Goal: Task Accomplishment & Management: Manage account settings

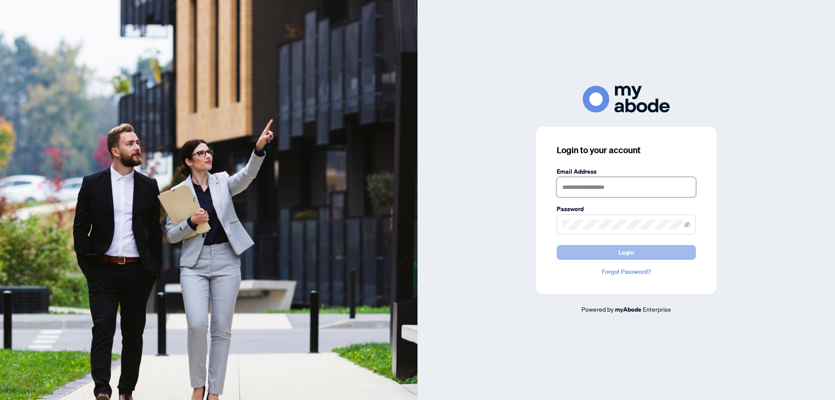
type input "**********"
click at [633, 252] on span "Login" at bounding box center [627, 252] width 16 height 14
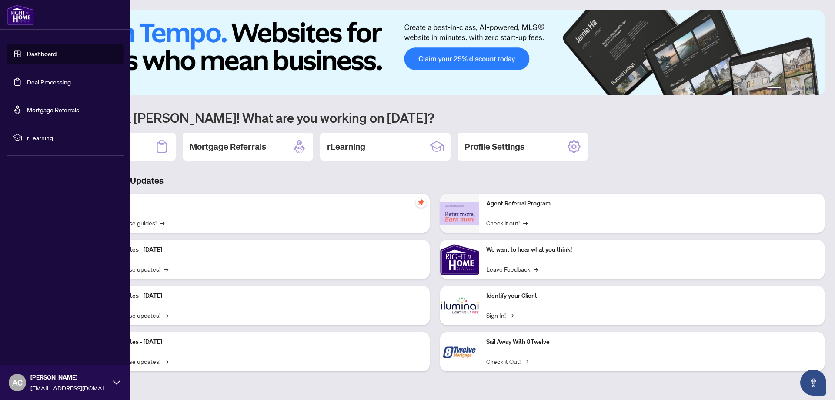
click at [37, 80] on link "Deal Processing" at bounding box center [49, 82] width 44 height 8
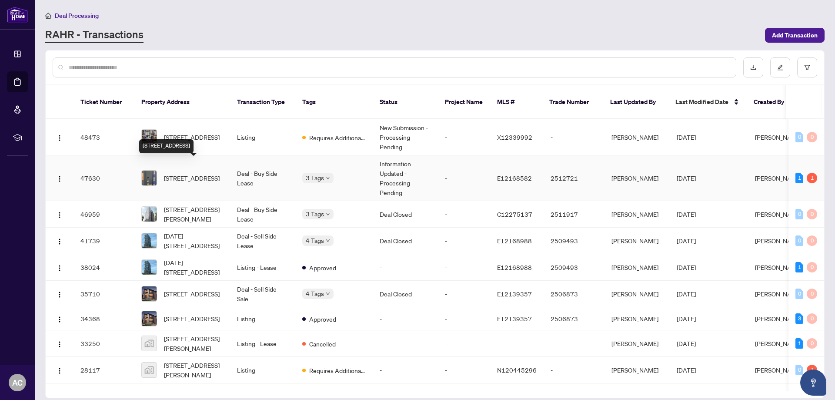
click at [205, 173] on span "[STREET_ADDRESS]" at bounding box center [192, 178] width 56 height 10
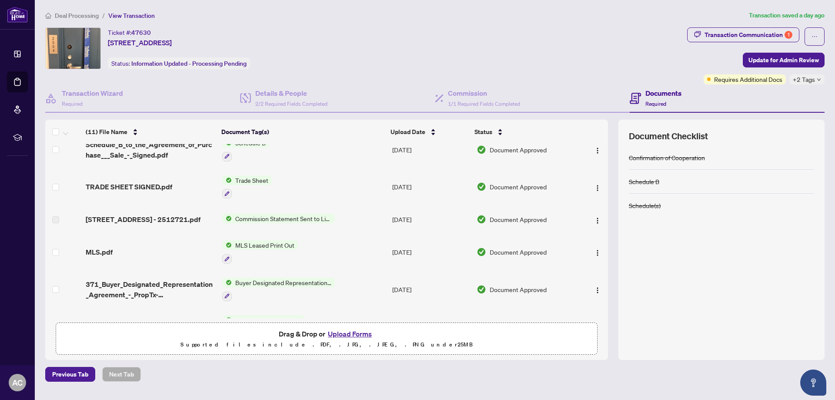
scroll to position [87, 0]
click at [594, 219] on img "button" at bounding box center [597, 218] width 7 height 7
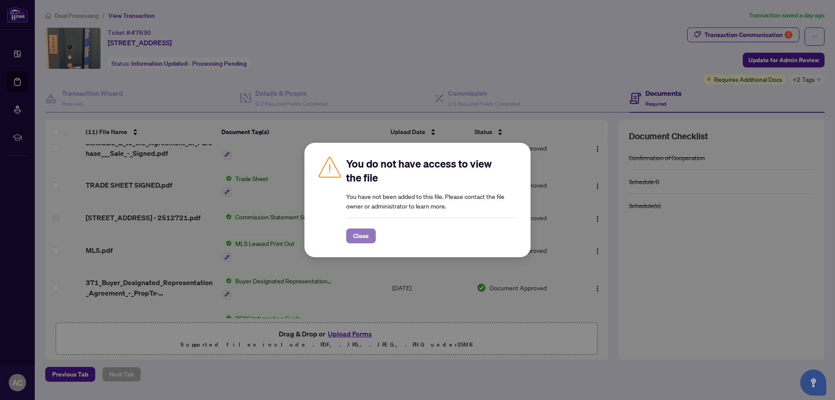
drag, startPoint x: 360, startPoint y: 233, endPoint x: 367, endPoint y: 235, distance: 7.6
click at [360, 234] on span "Close" at bounding box center [361, 236] width 16 height 14
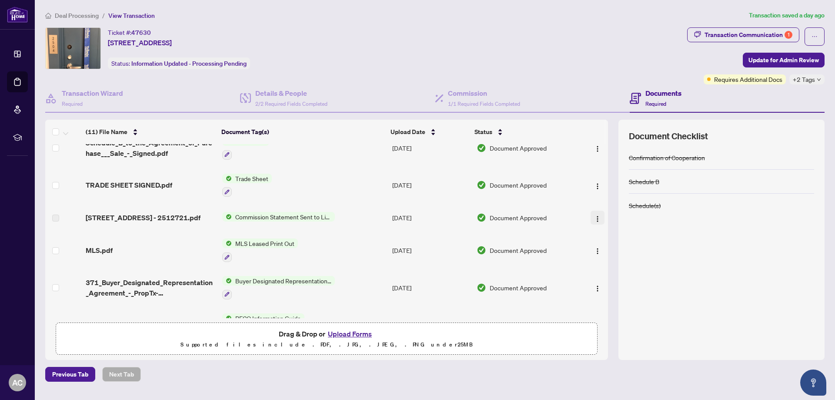
click at [598, 221] on img "button" at bounding box center [597, 218] width 7 height 7
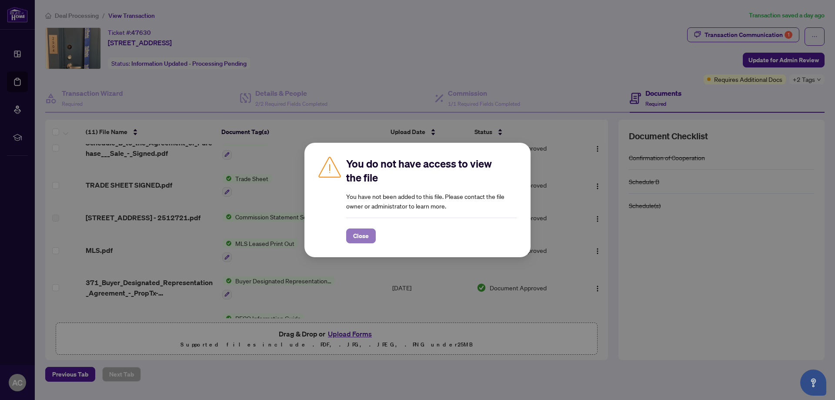
click at [363, 234] on span "Close" at bounding box center [361, 236] width 16 height 14
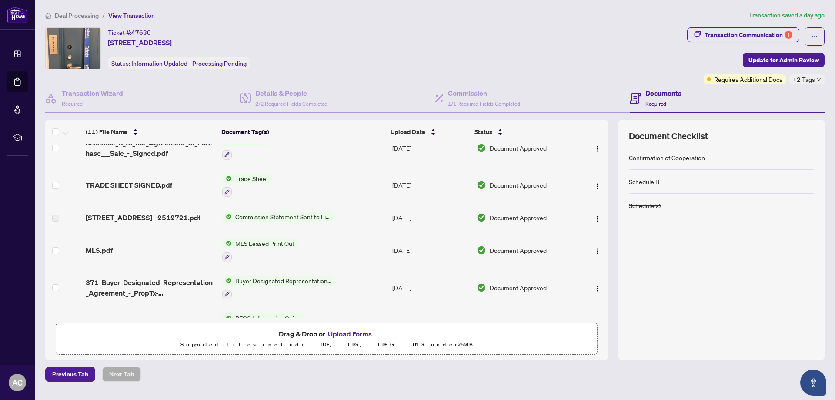
click at [298, 219] on span "Commission Statement Sent to Listing Brokerage" at bounding box center [283, 217] width 103 height 10
click at [247, 247] on span "Commission Statement Sent to Listing Brokerage" at bounding box center [282, 253] width 130 height 19
click at [139, 214] on span "[STREET_ADDRESS] - 2512721.pdf" at bounding box center [143, 217] width 115 height 10
drag, startPoint x: 596, startPoint y: 221, endPoint x: 578, endPoint y: 262, distance: 44.4
click at [578, 262] on td at bounding box center [593, 249] width 30 height 37
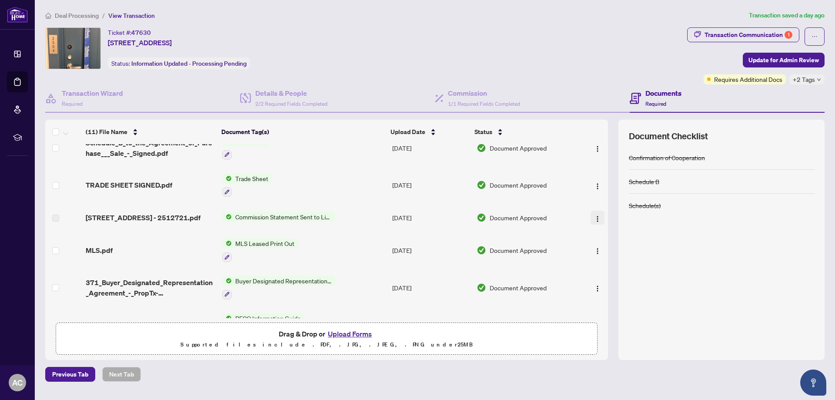
click at [597, 221] on img "button" at bounding box center [597, 218] width 7 height 7
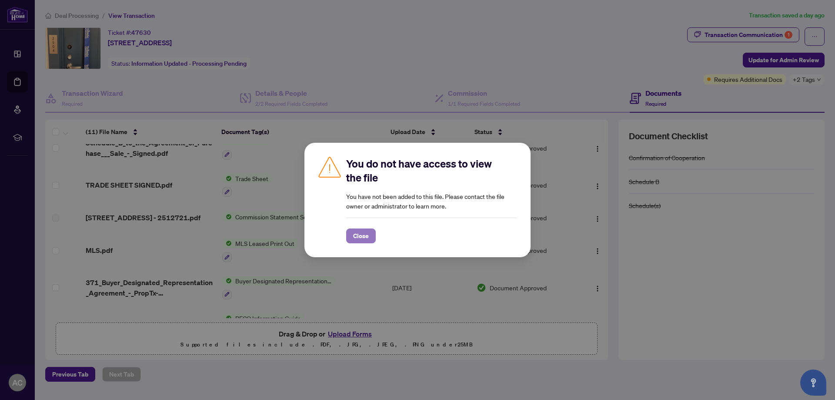
click at [361, 237] on span "Close" at bounding box center [361, 236] width 16 height 14
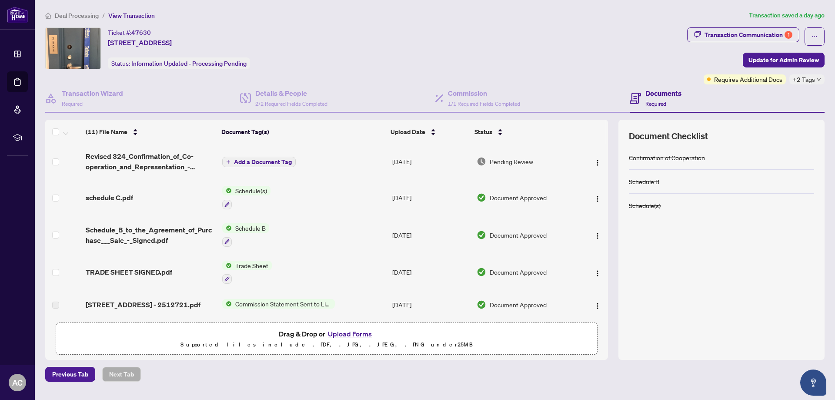
scroll to position [43, 0]
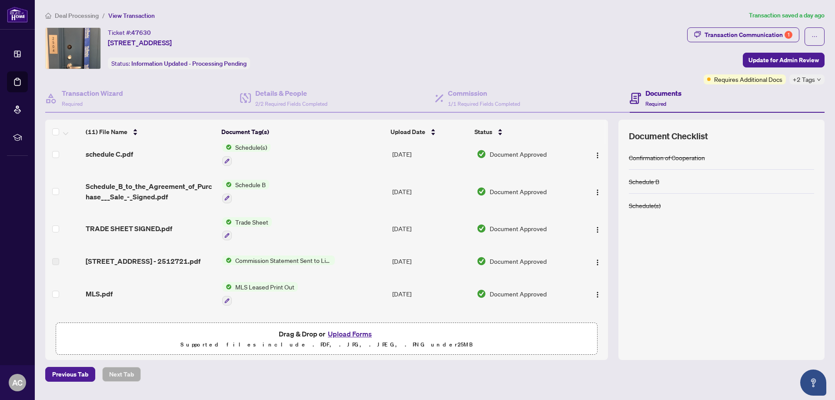
click at [281, 261] on span "Commission Statement Sent to Listing Brokerage" at bounding box center [283, 260] width 103 height 10
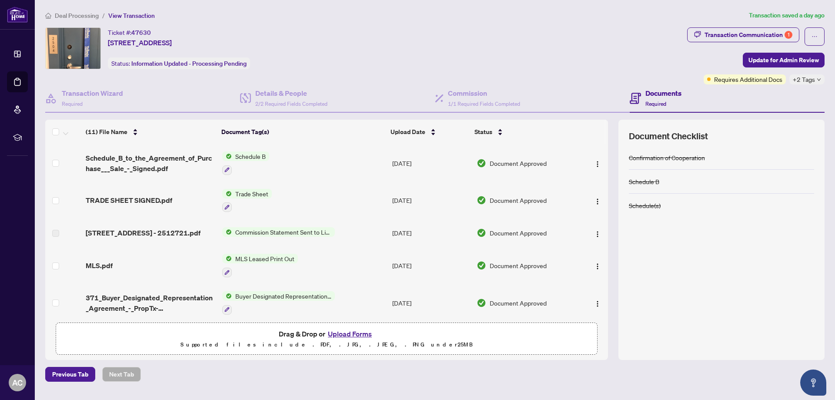
scroll to position [87, 0]
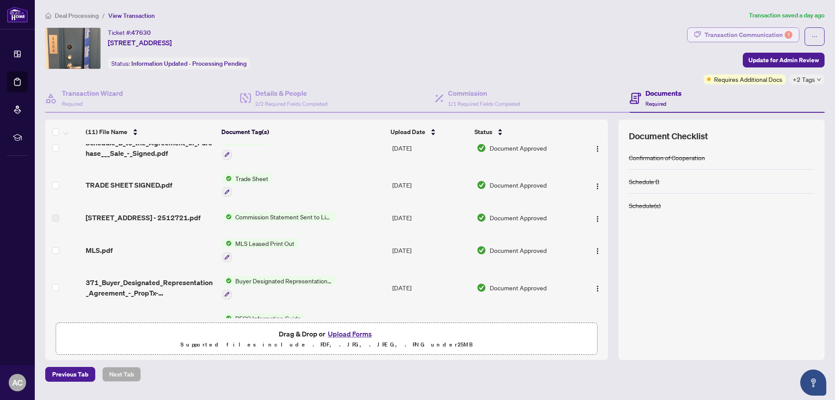
click at [716, 28] on div "Transaction Communication 1" at bounding box center [749, 35] width 88 height 14
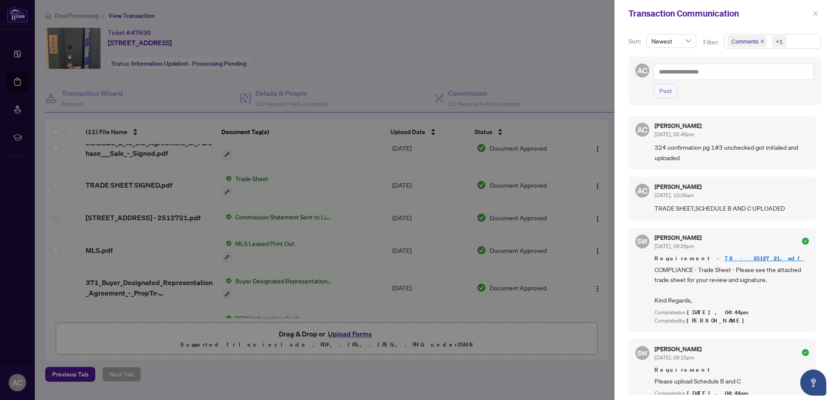
click at [810, 14] on button "button" at bounding box center [815, 13] width 11 height 10
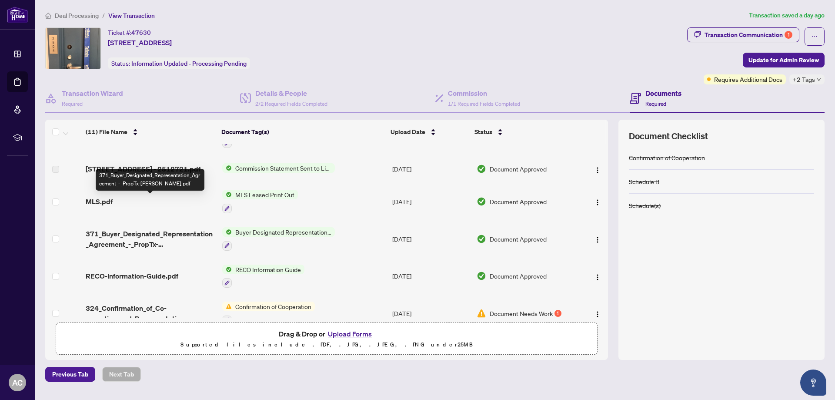
scroll to position [130, 0]
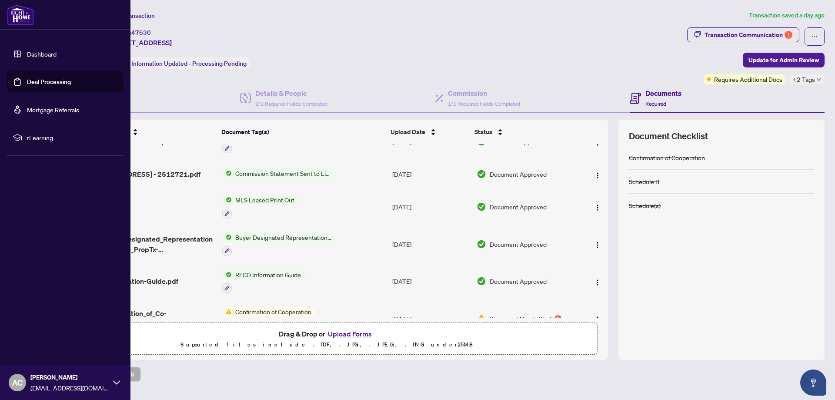
click at [54, 81] on link "Deal Processing" at bounding box center [49, 82] width 44 height 8
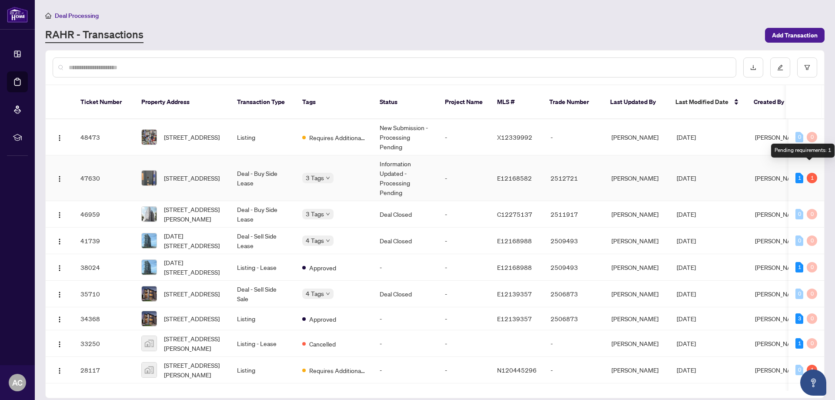
click at [809, 173] on div "1" at bounding box center [812, 178] width 10 height 10
click at [808, 173] on div "1" at bounding box center [812, 178] width 10 height 10
click at [792, 169] on td "1 1" at bounding box center [807, 178] width 36 height 46
click at [177, 173] on span "[STREET_ADDRESS]" at bounding box center [192, 178] width 56 height 10
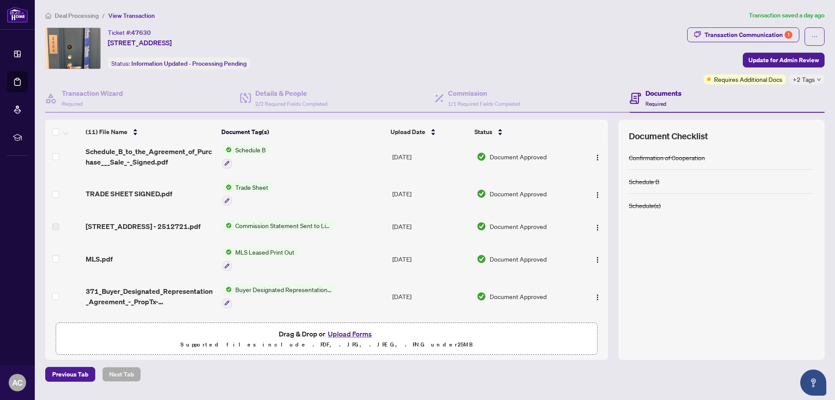
scroll to position [87, 0]
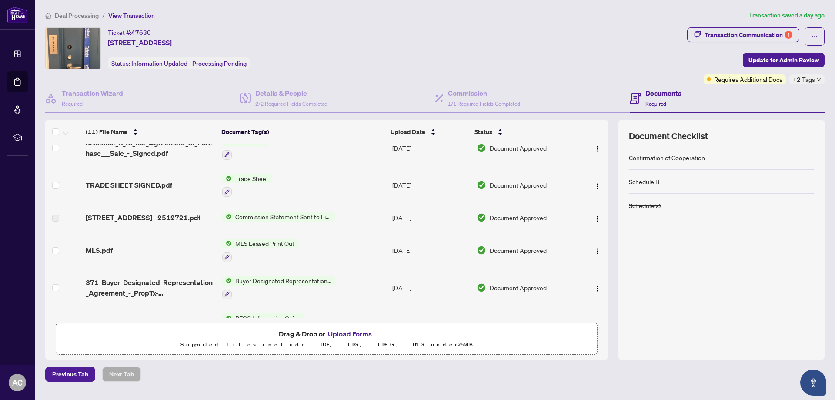
drag, startPoint x: 526, startPoint y: 221, endPoint x: 449, endPoint y: 227, distance: 76.8
click at [449, 227] on td "[DATE]" at bounding box center [431, 218] width 84 height 28
click at [594, 218] on img "button" at bounding box center [597, 218] width 7 height 7
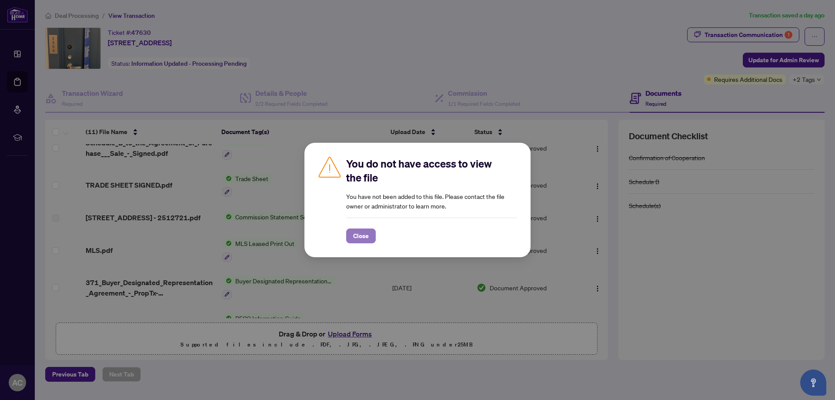
click at [351, 233] on button "Close" at bounding box center [361, 235] width 30 height 15
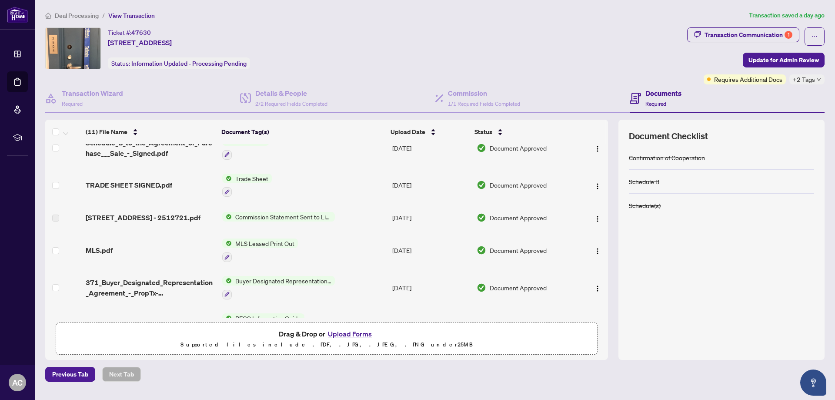
drag, startPoint x: 245, startPoint y: 217, endPoint x: 200, endPoint y: 226, distance: 45.7
click at [200, 223] on span "[STREET_ADDRESS] - 2512721.pdf" at bounding box center [143, 217] width 115 height 10
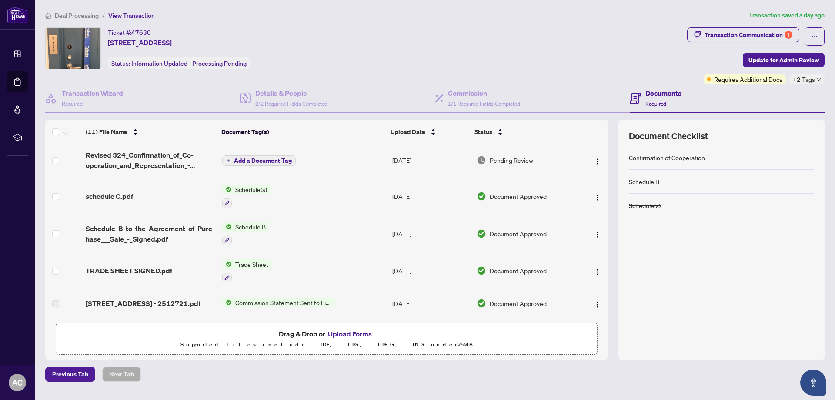
scroll to position [0, 0]
click at [818, 81] on icon "down" at bounding box center [819, 79] width 4 height 4
click at [776, 34] on div "Transaction Communication 1" at bounding box center [749, 35] width 88 height 14
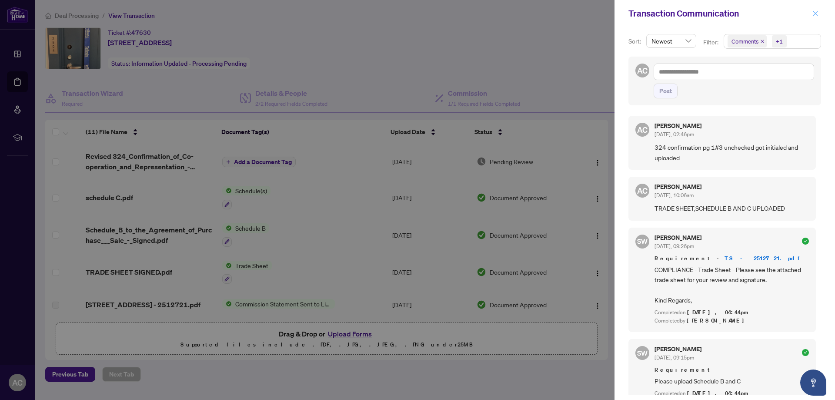
click at [814, 8] on span "button" at bounding box center [816, 14] width 6 height 14
